Goal: Navigation & Orientation: Find specific page/section

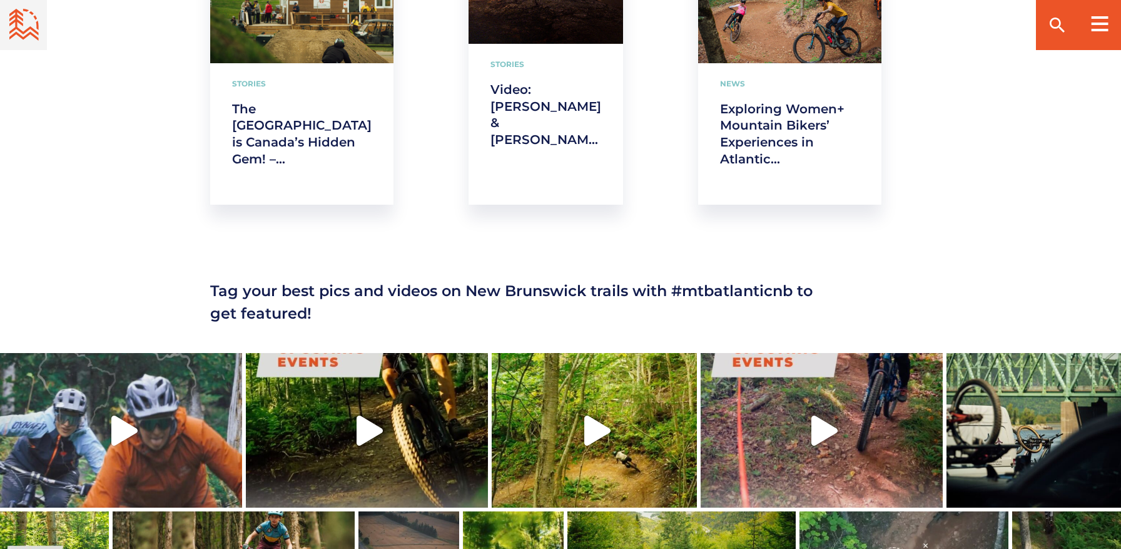
scroll to position [2289, 0]
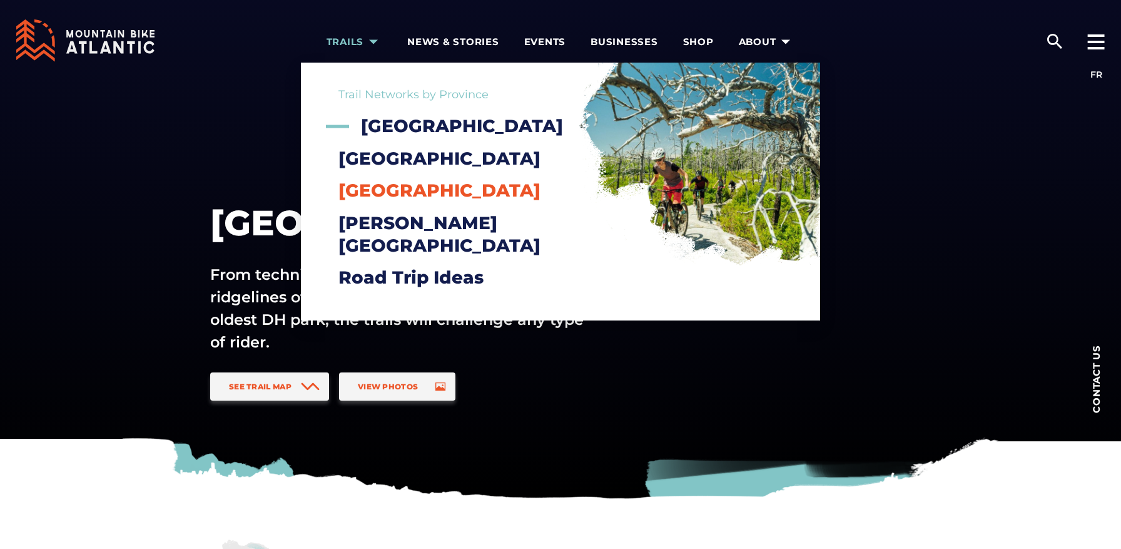
click at [387, 201] on span "[GEOGRAPHIC_DATA]" at bounding box center [439, 190] width 202 height 21
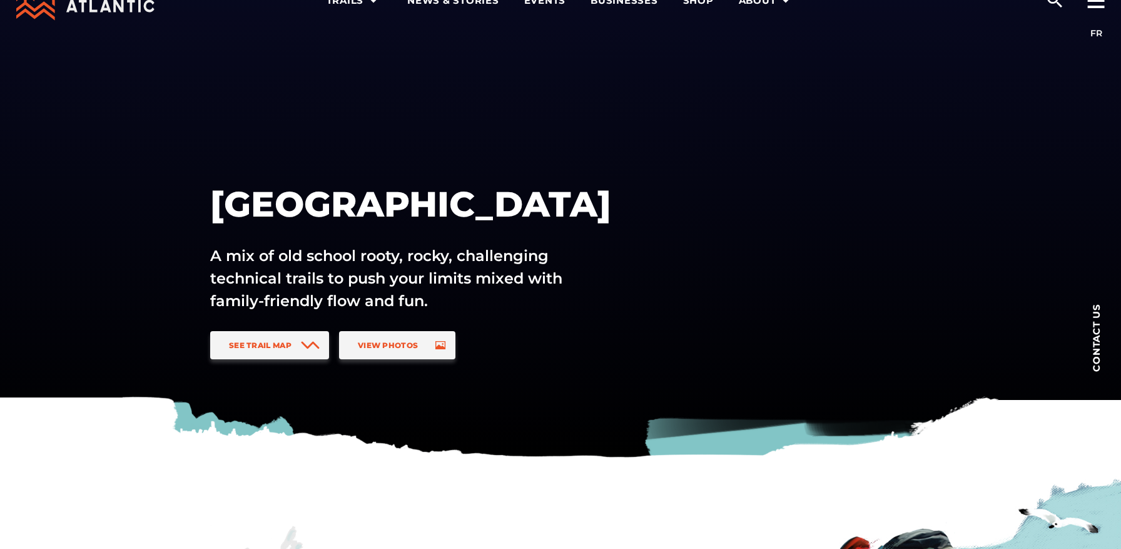
scroll to position [41, 0]
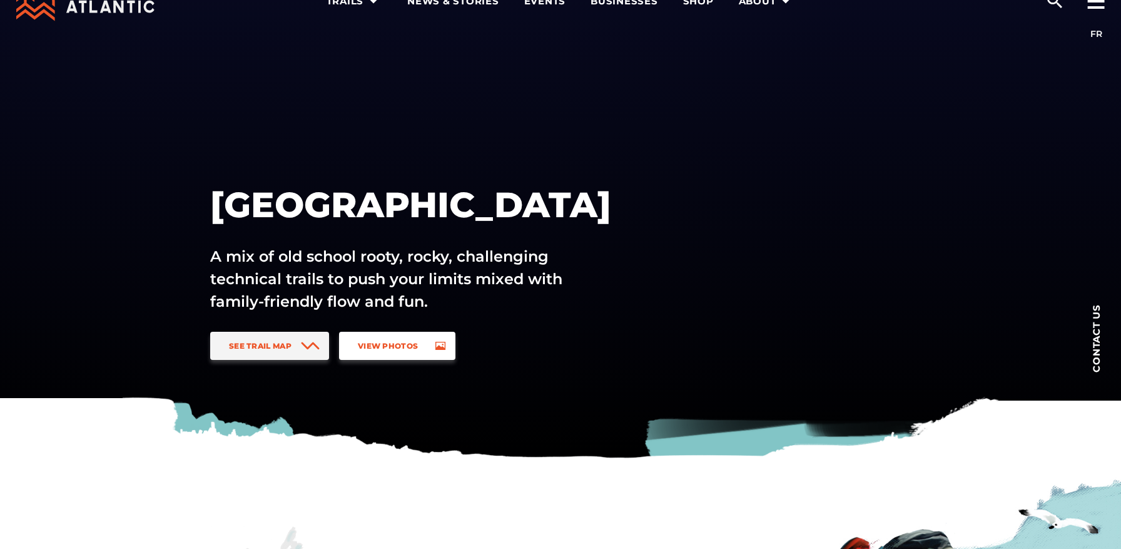
click at [388, 346] on span "View Photos" at bounding box center [388, 345] width 60 height 9
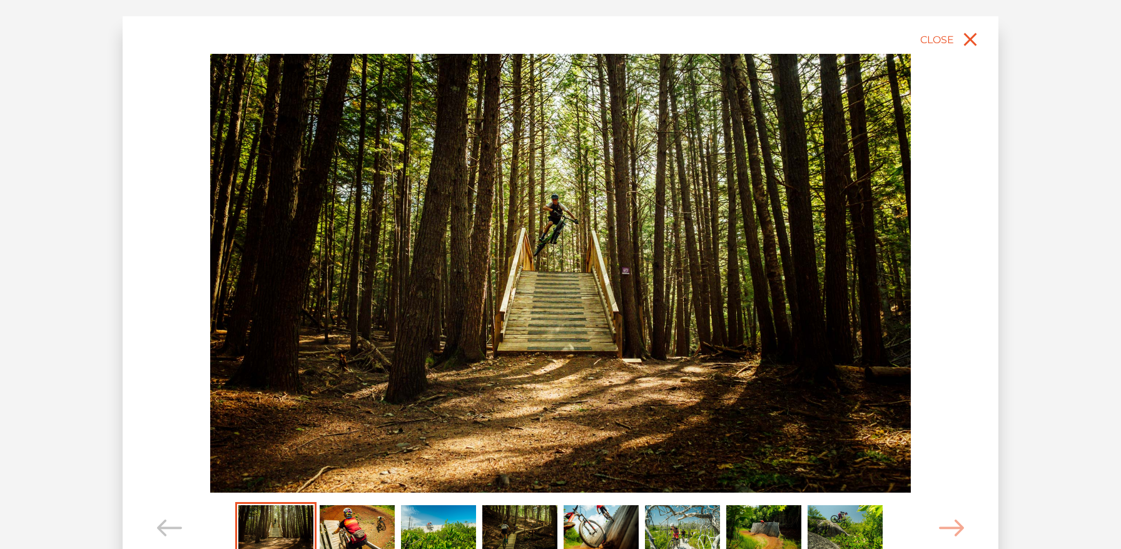
click at [346, 529] on img "Carousel Page 2" at bounding box center [357, 528] width 75 height 46
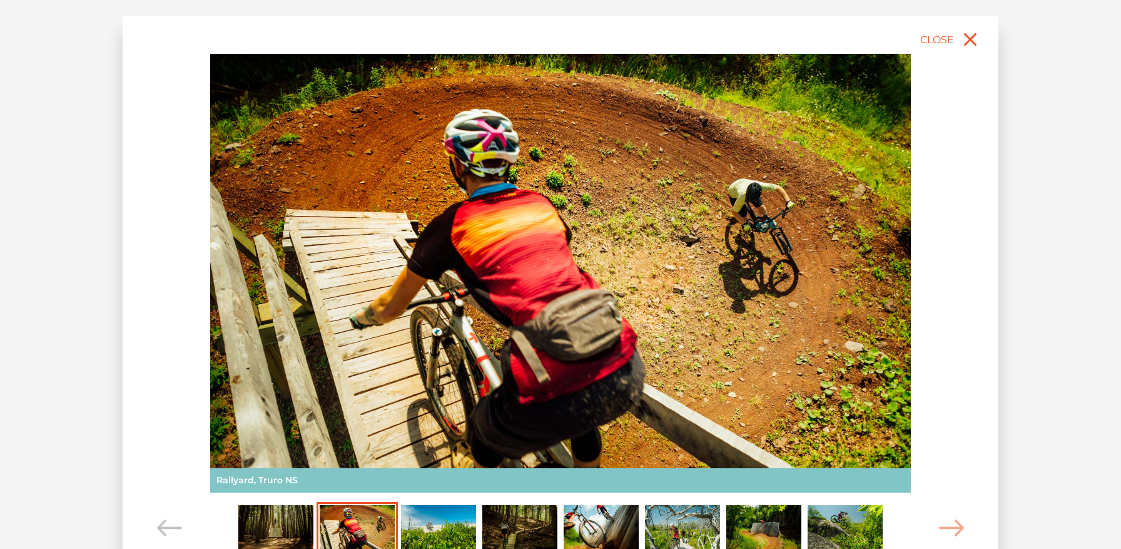
click at [420, 520] on img "Carousel Page 3" at bounding box center [438, 528] width 75 height 46
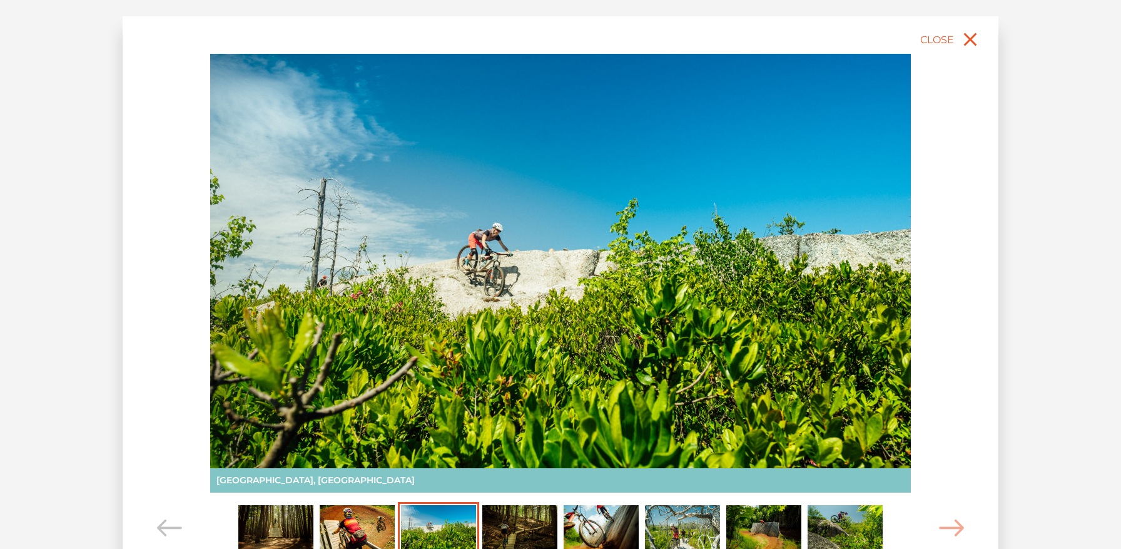
click at [503, 525] on img "Carousel Page 4" at bounding box center [519, 528] width 75 height 46
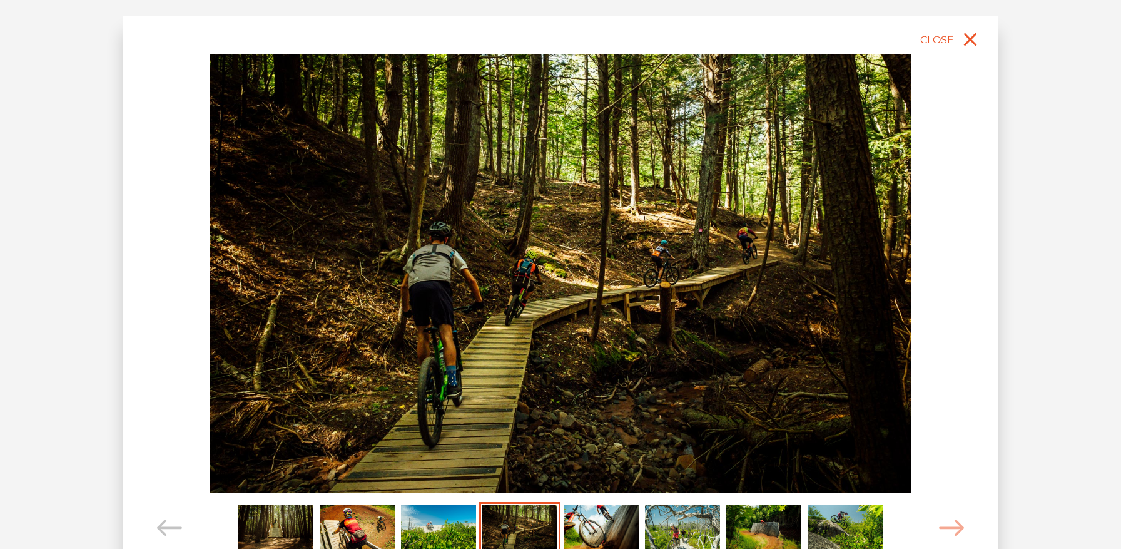
click at [597, 527] on img "Carousel Page 5" at bounding box center [601, 528] width 75 height 46
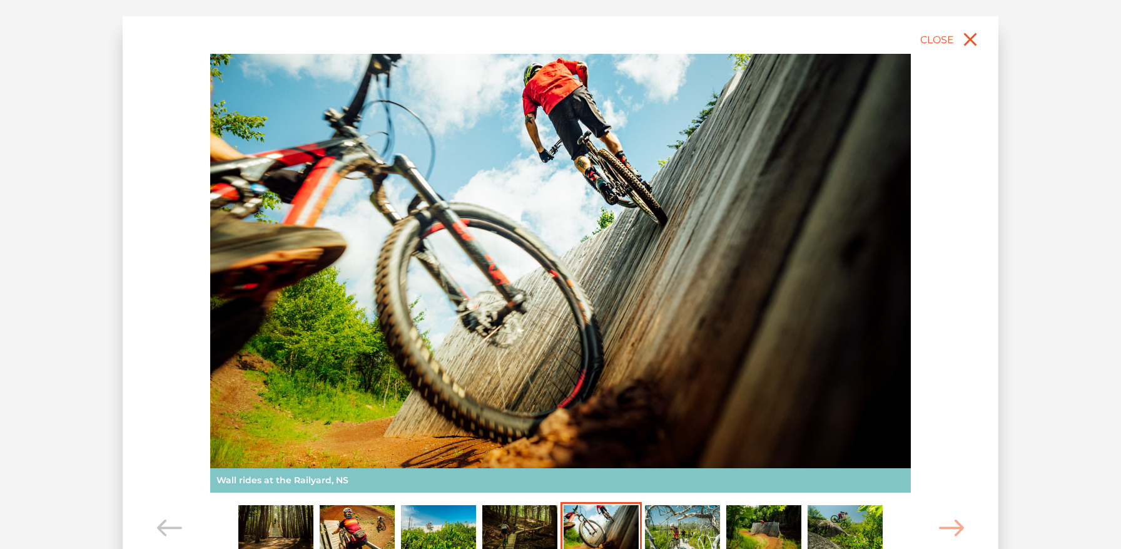
click at [680, 530] on img "Carousel Page 6" at bounding box center [682, 528] width 75 height 46
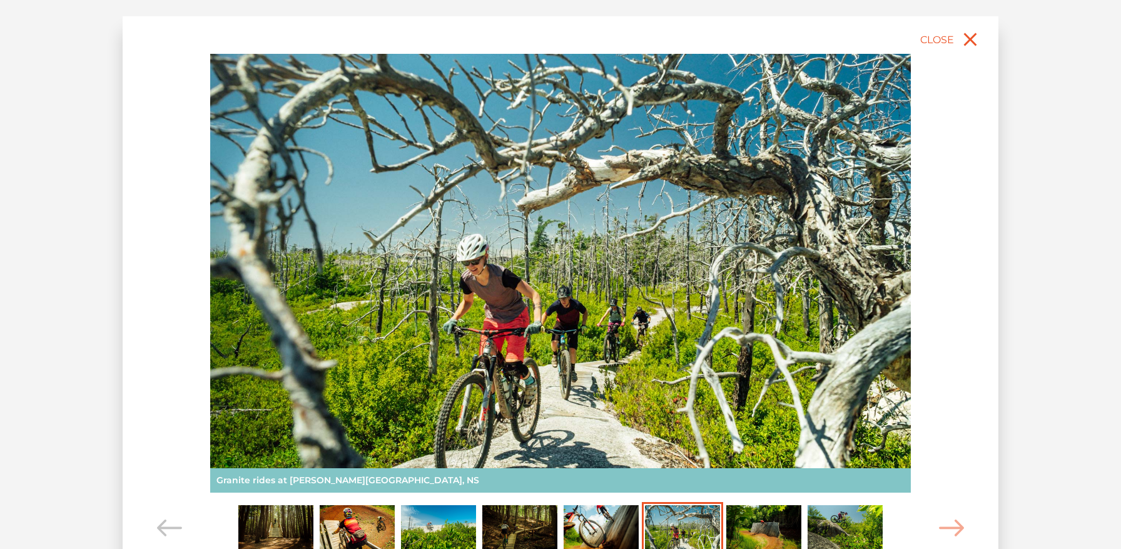
click at [766, 531] on img "Carousel Page 7" at bounding box center [763, 528] width 75 height 46
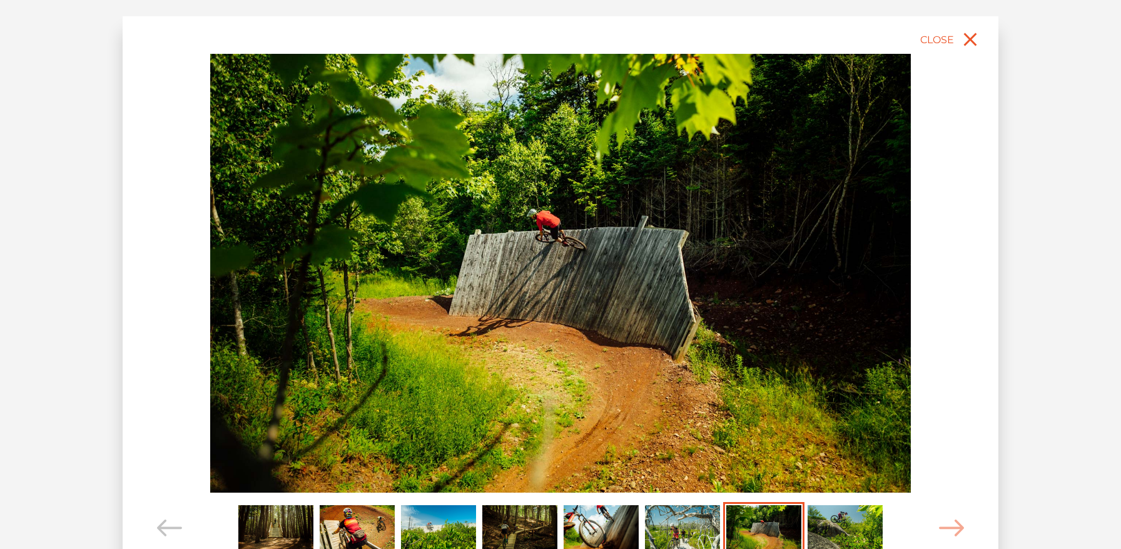
click at [841, 527] on img "Carousel Page 8" at bounding box center [844, 528] width 75 height 46
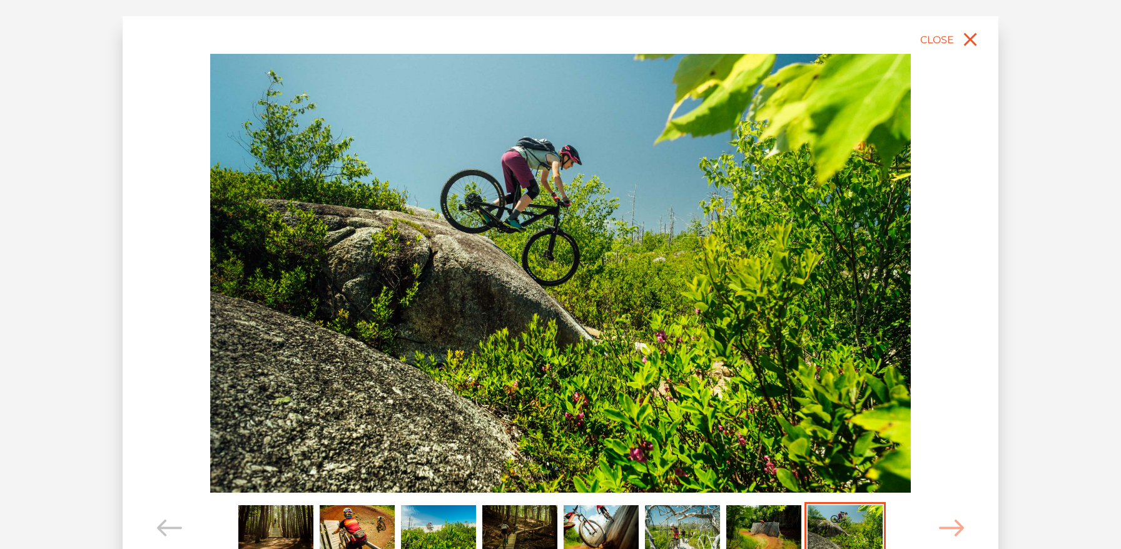
click at [841, 527] on img "Carousel Page 8 (Current Slide)" at bounding box center [844, 528] width 75 height 46
click at [948, 524] on icon "Carousel Navigation" at bounding box center [951, 527] width 25 height 17
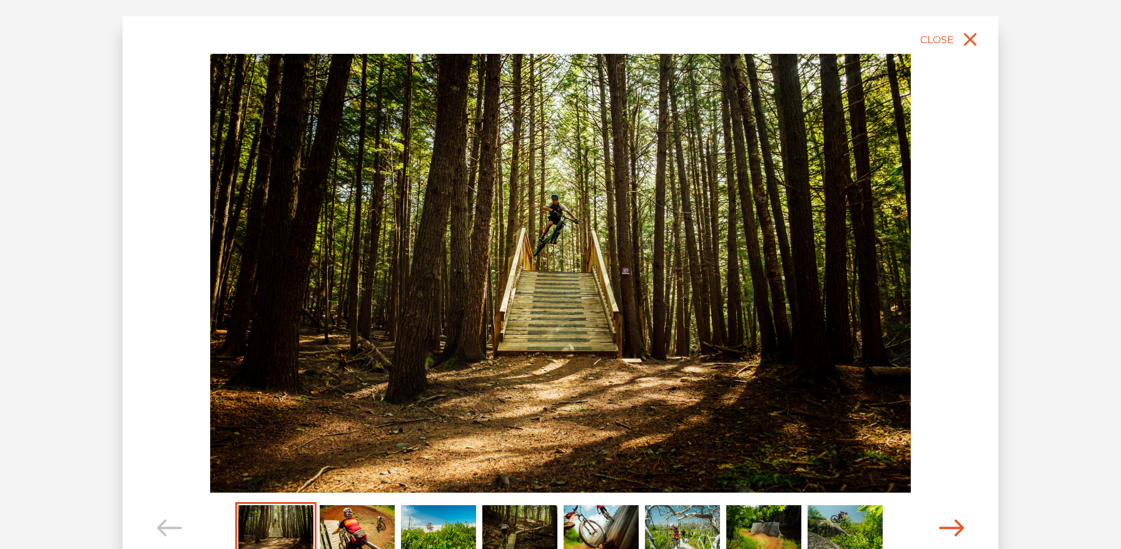
click at [948, 525] on icon "Carousel Navigation" at bounding box center [951, 527] width 25 height 17
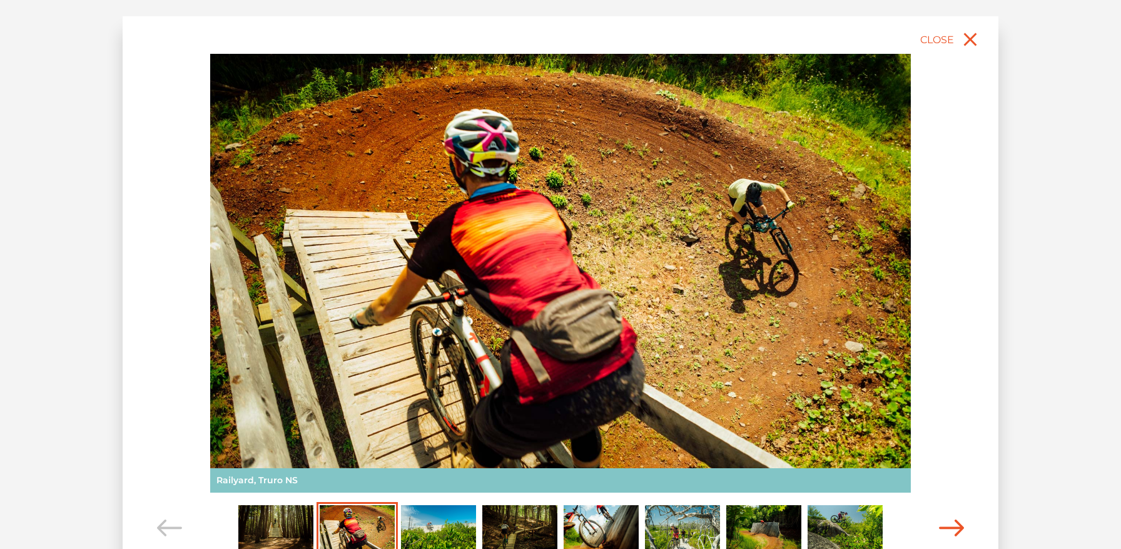
click at [948, 525] on icon "Carousel Navigation" at bounding box center [951, 527] width 25 height 17
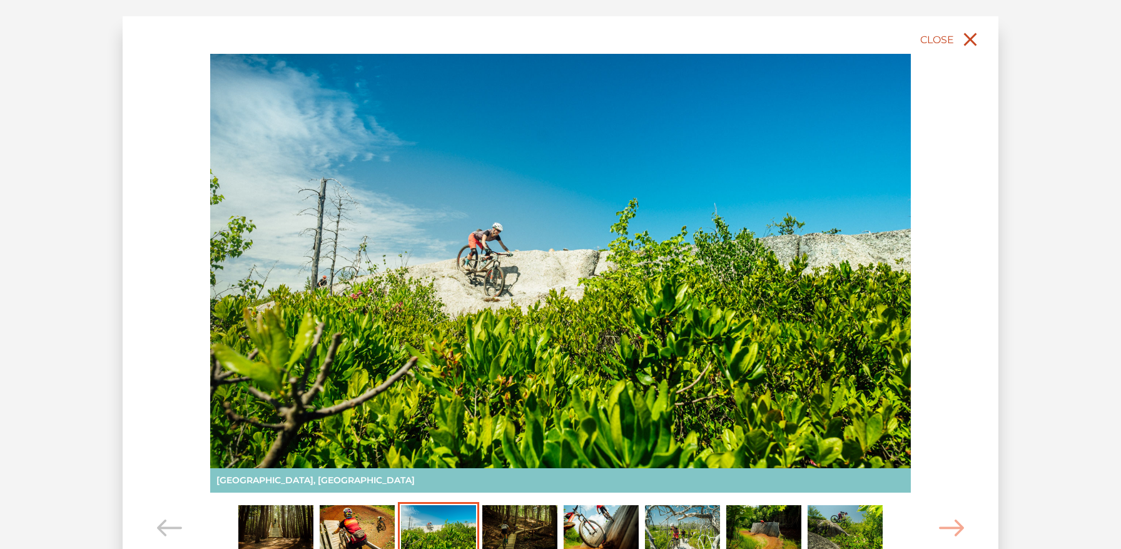
click at [965, 37] on icon "close" at bounding box center [970, 39] width 23 height 23
